Goal: Task Accomplishment & Management: Manage account settings

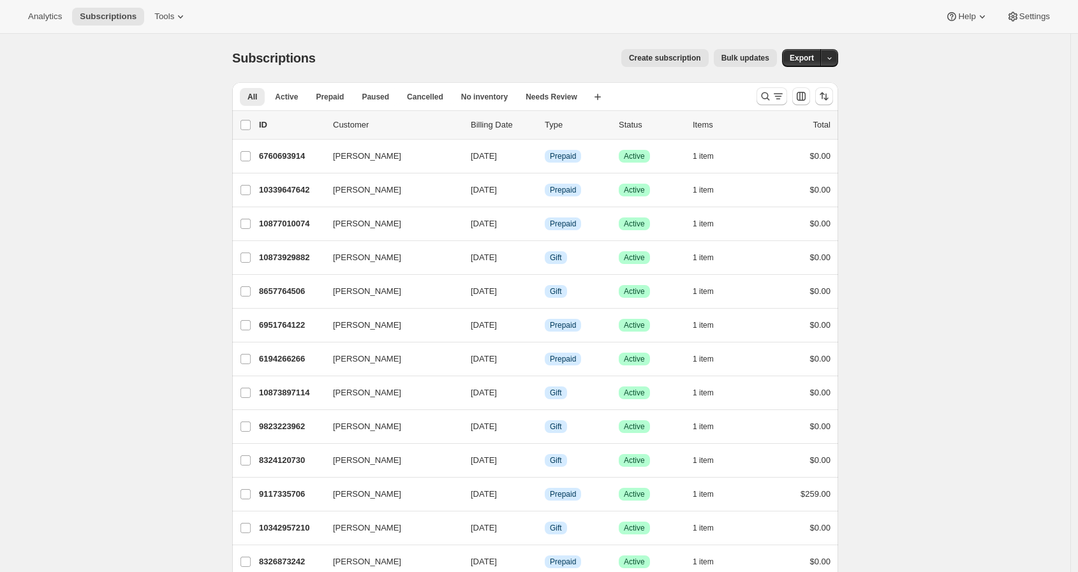
click at [458, 8] on div "Analytics Subscriptions Tools Help Settings" at bounding box center [539, 17] width 1078 height 34
click at [770, 93] on icon "Search and filter results" at bounding box center [766, 96] width 8 height 8
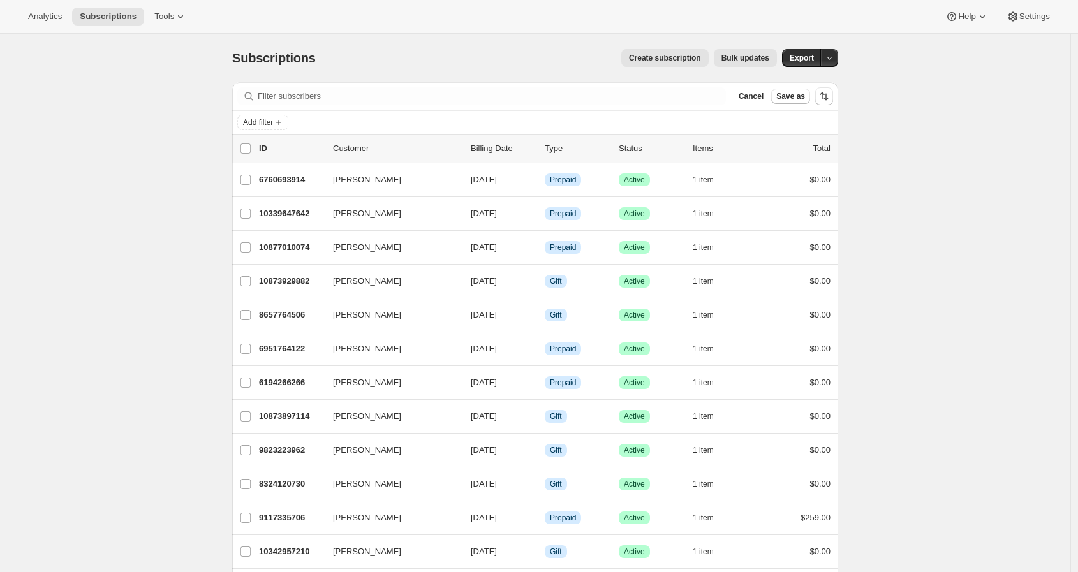
click at [769, 94] on button "Cancel" at bounding box center [751, 96] width 35 height 15
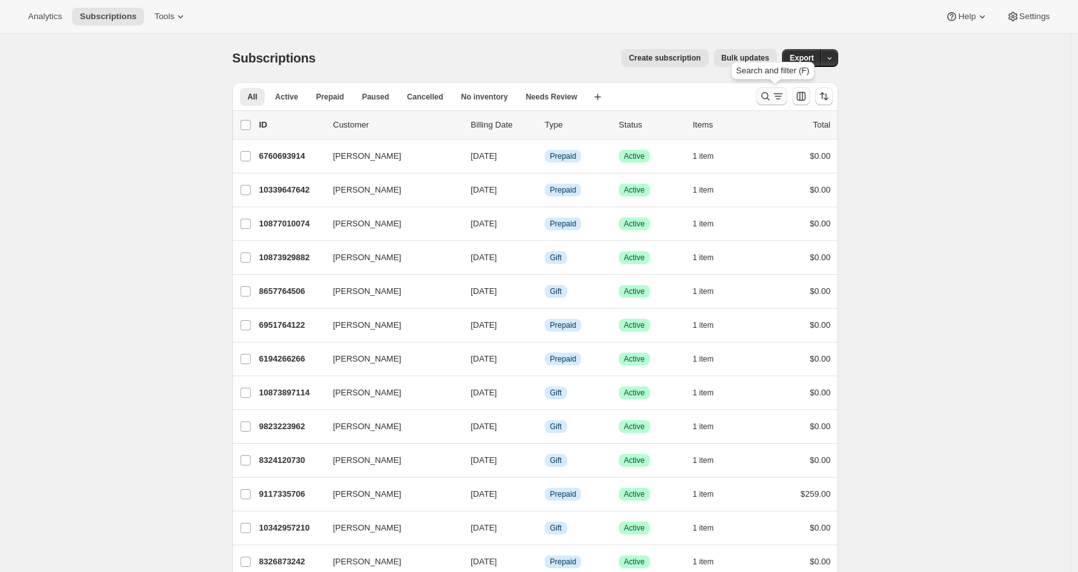
click at [774, 94] on div "Search and filter results" at bounding box center [772, 96] width 26 height 13
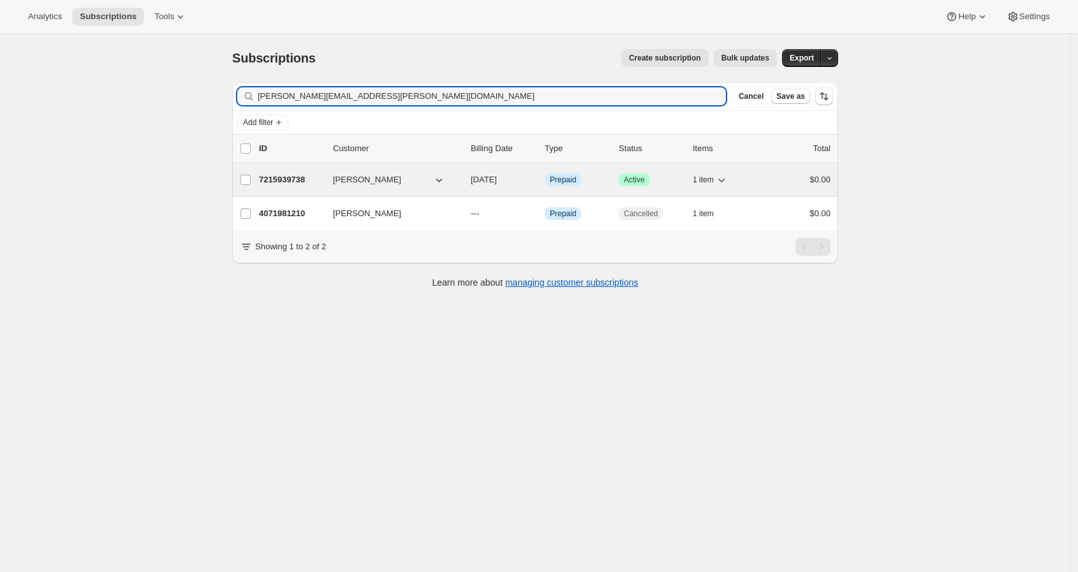
type input "[PERSON_NAME][EMAIL_ADDRESS][PERSON_NAME][DOMAIN_NAME]"
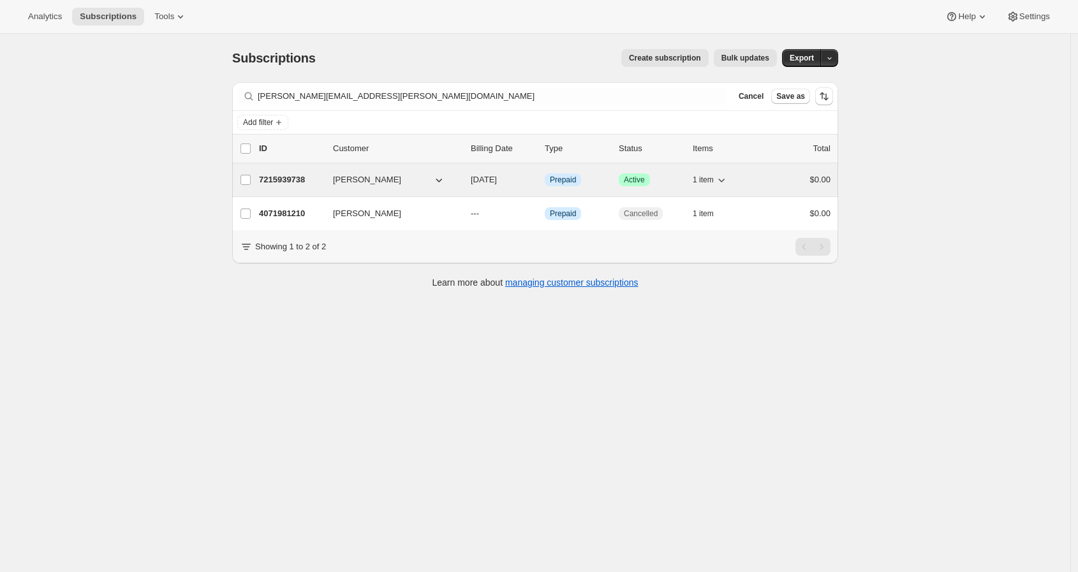
click at [281, 179] on p "7215939738" at bounding box center [291, 179] width 64 height 13
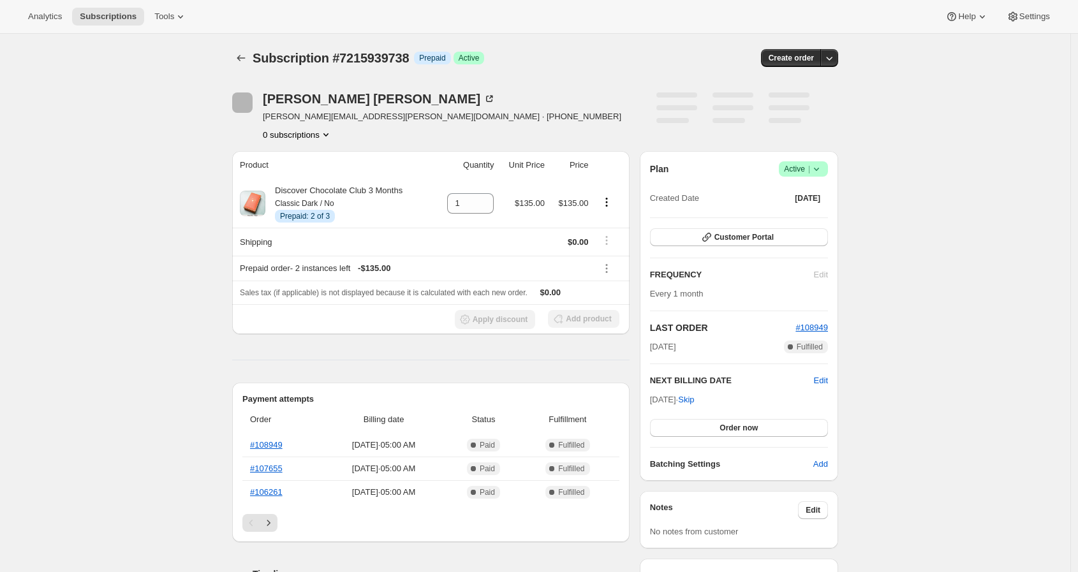
click at [818, 174] on icon at bounding box center [816, 169] width 13 height 13
click at [818, 218] on span "Cancel subscription" at bounding box center [802, 215] width 72 height 10
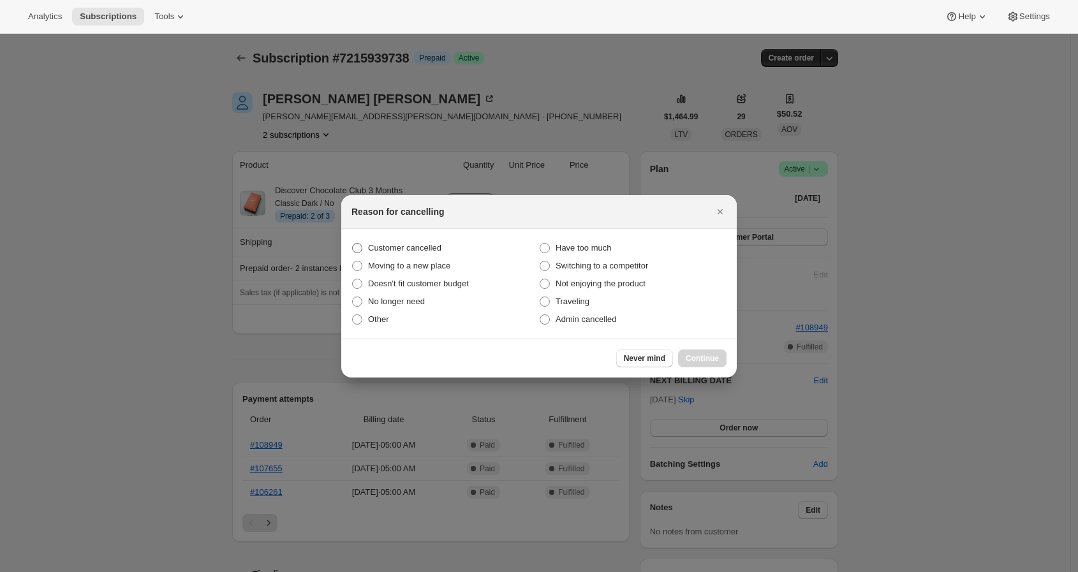
click at [353, 244] on span ":rco:" at bounding box center [357, 248] width 10 height 10
click at [353, 244] on input "Customer cancelled" at bounding box center [352, 243] width 1 height 1
radio input "true"
click at [710, 361] on span "Continue" at bounding box center [702, 358] width 33 height 10
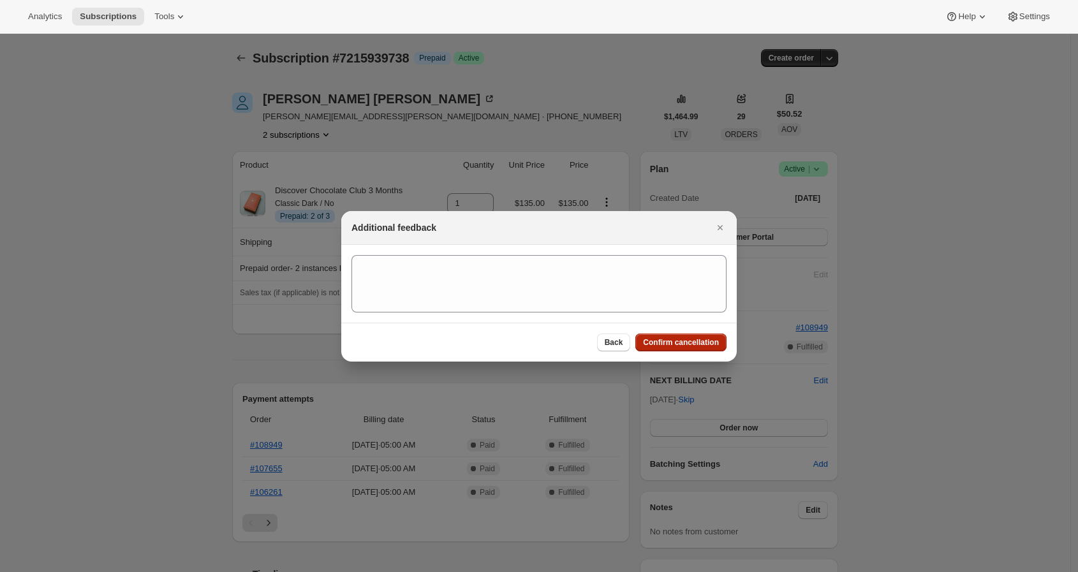
click at [674, 339] on span "Confirm cancellation" at bounding box center [681, 342] width 76 height 10
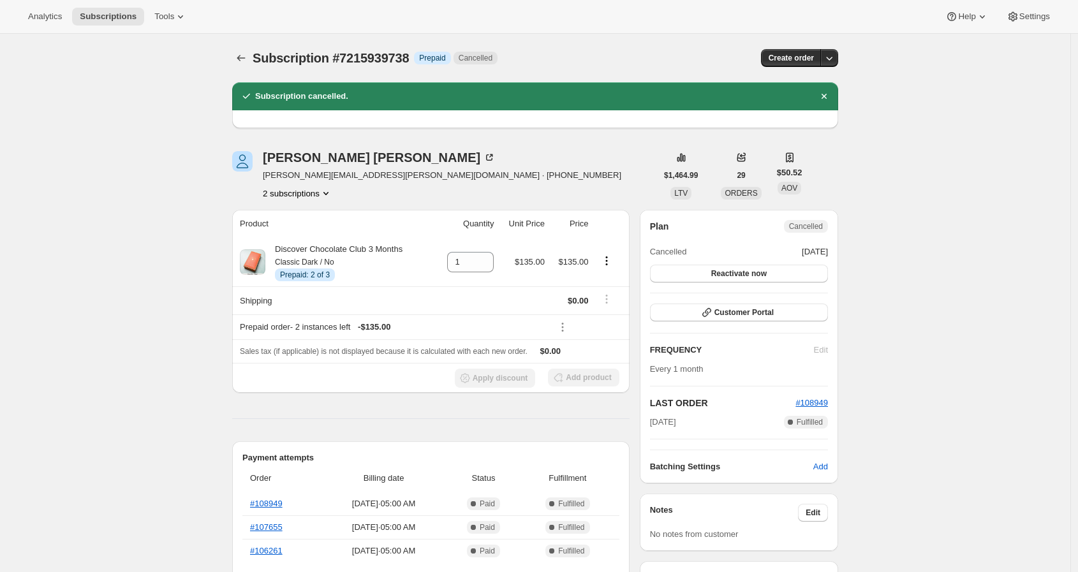
drag, startPoint x: 421, startPoint y: 63, endPoint x: 256, endPoint y: 60, distance: 165.2
click at [256, 60] on span "Subscription #7215939738" at bounding box center [331, 58] width 156 height 14
copy span "Subscription #7215939738"
